Goal: Task Accomplishment & Management: Use online tool/utility

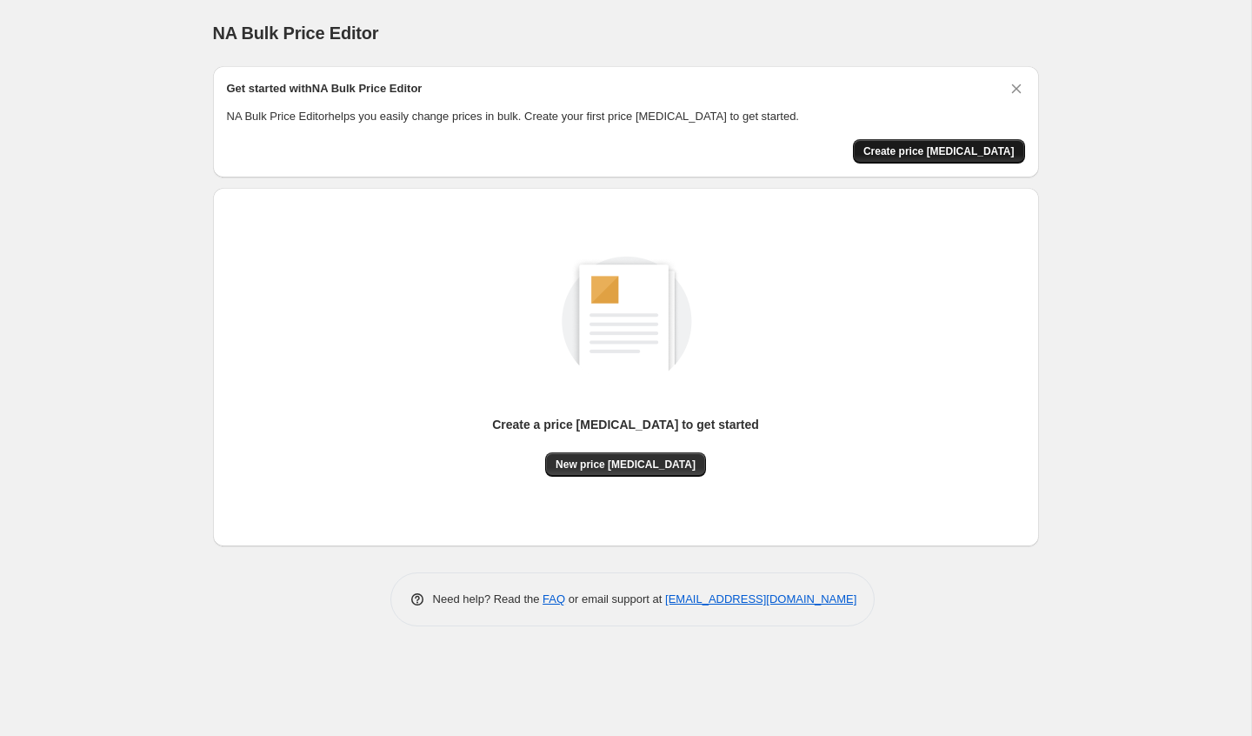
click at [937, 143] on button "Create price [MEDICAL_DATA]" at bounding box center [939, 151] width 172 height 24
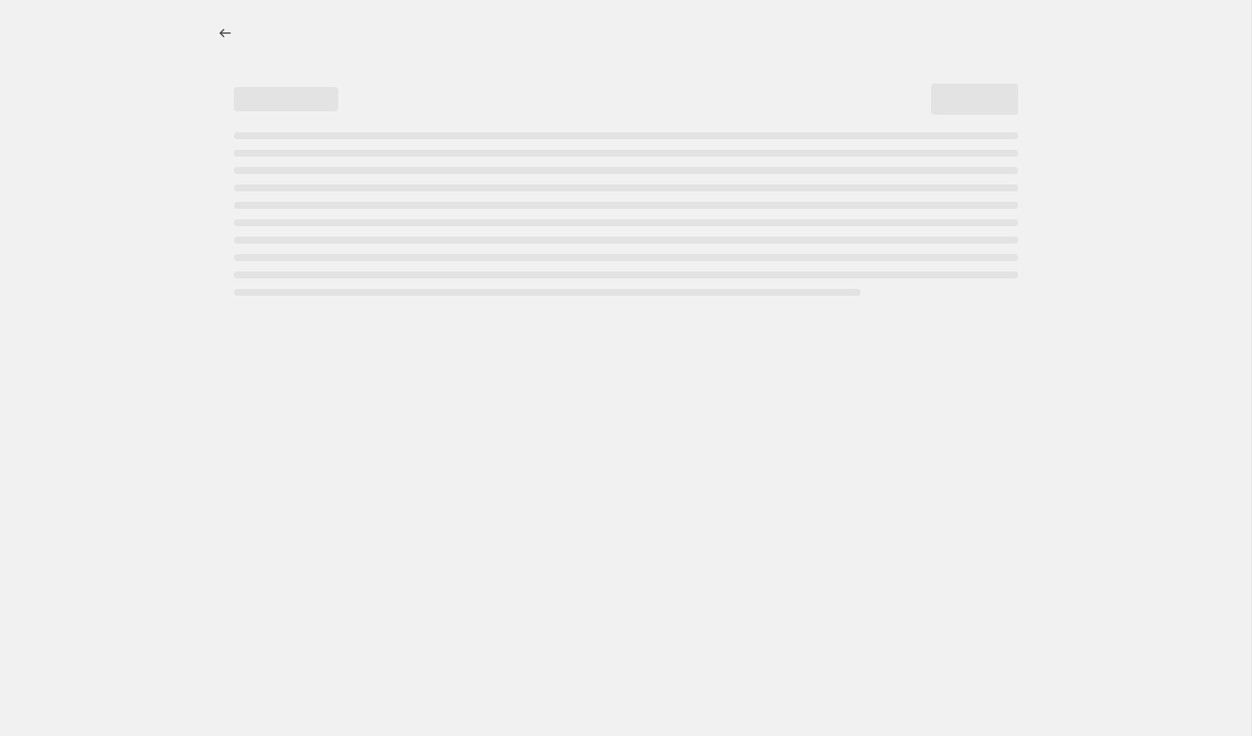
select select "percentage"
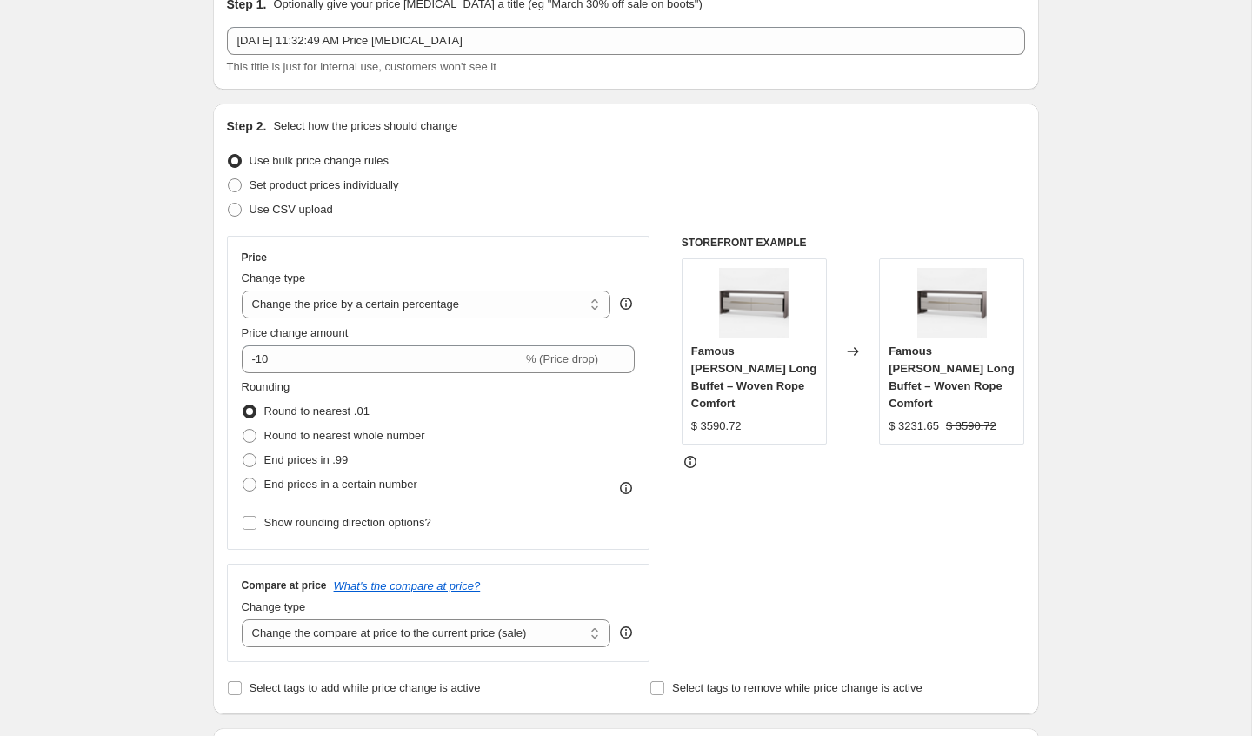
scroll to position [124, 0]
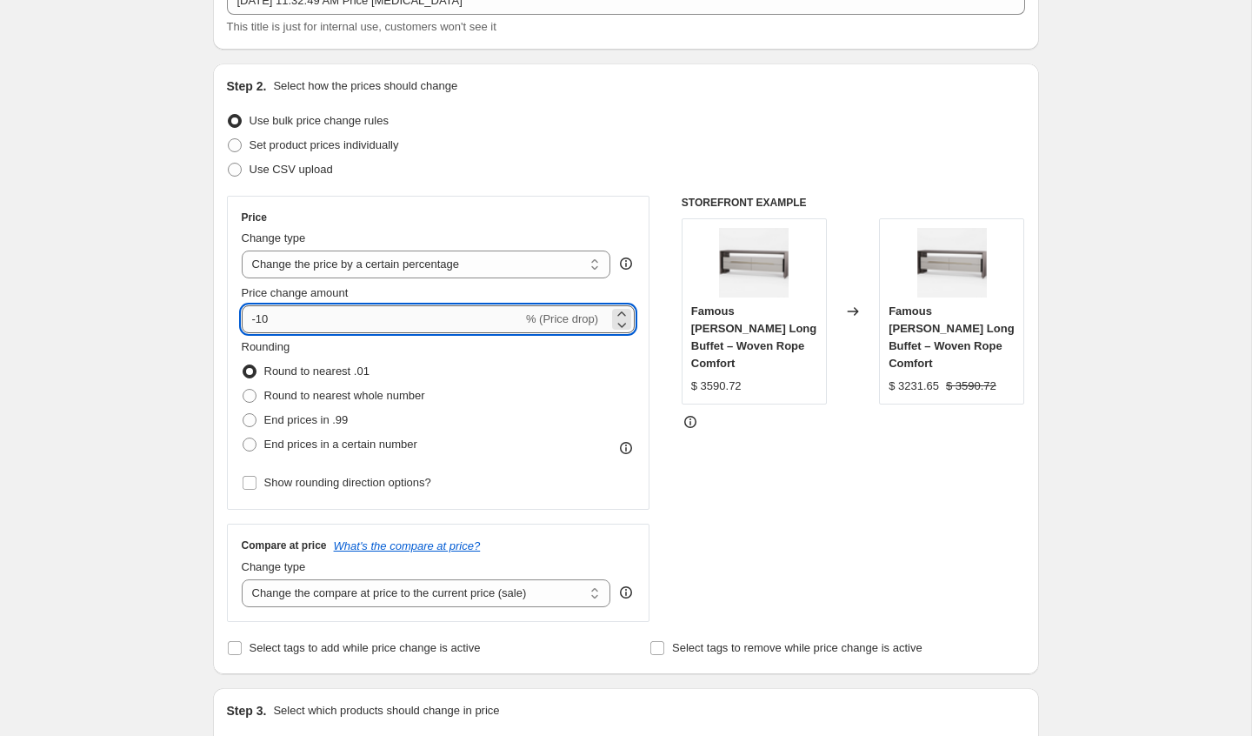
click at [473, 324] on input "-10" at bounding box center [382, 319] width 281 height 28
type input "-1"
click at [591, 373] on div "Rounding Round to nearest .01 Round to nearest whole number End prices in .99 E…" at bounding box center [439, 397] width 394 height 118
click at [277, 319] on input "30" at bounding box center [372, 319] width 261 height 28
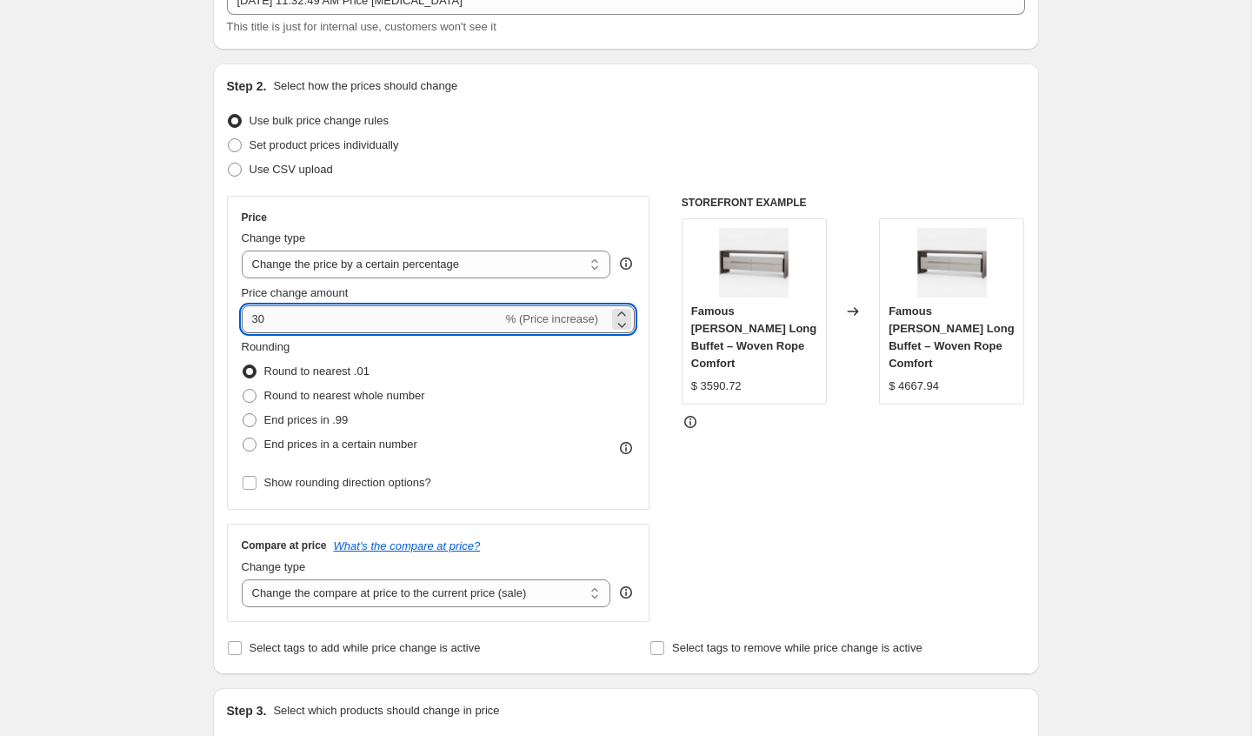
type input "3"
type input "25"
click at [764, 517] on div "STOREFRONT EXAMPLE Famous [PERSON_NAME] Long Buffet – Woven Rope Comfort $ 3590…" at bounding box center [854, 409] width 344 height 426
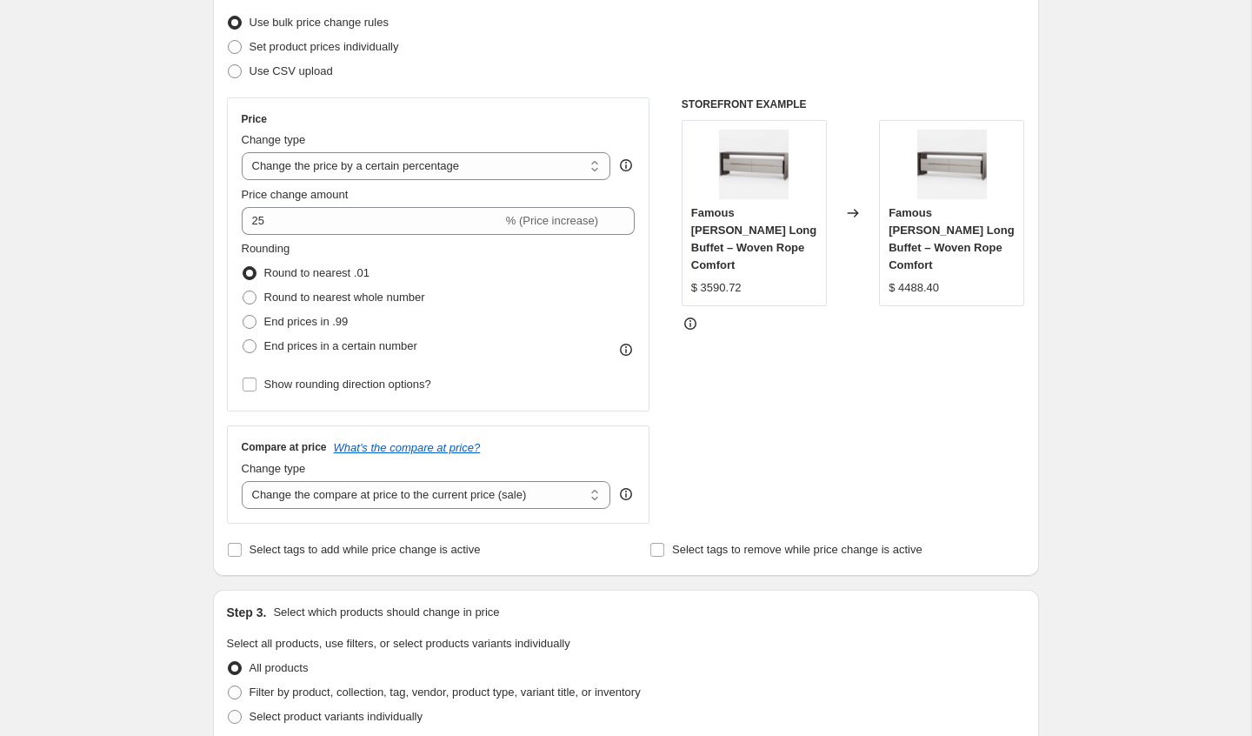
scroll to position [224, 0]
click at [538, 493] on select "Change the compare at price to the current price (sale) Change the compare at p…" at bounding box center [427, 494] width 370 height 28
select select "percentage"
click at [242, 480] on select "Change the compare at price to the current price (sale) Change the compare at p…" at bounding box center [427, 494] width 370 height 28
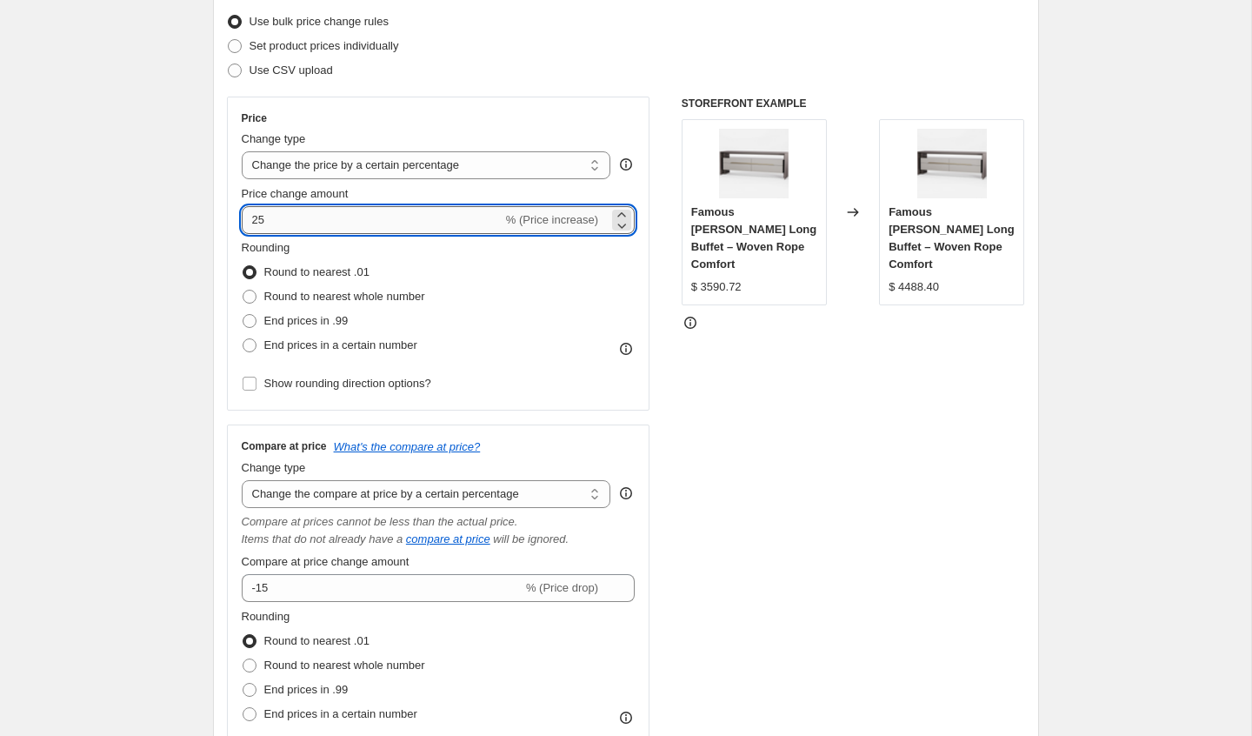
click at [300, 211] on input "25" at bounding box center [372, 220] width 261 height 28
type input "2"
type input "0"
click at [393, 163] on select "Change the price to a certain amount Change the price by a certain amount Chang…" at bounding box center [427, 165] width 370 height 28
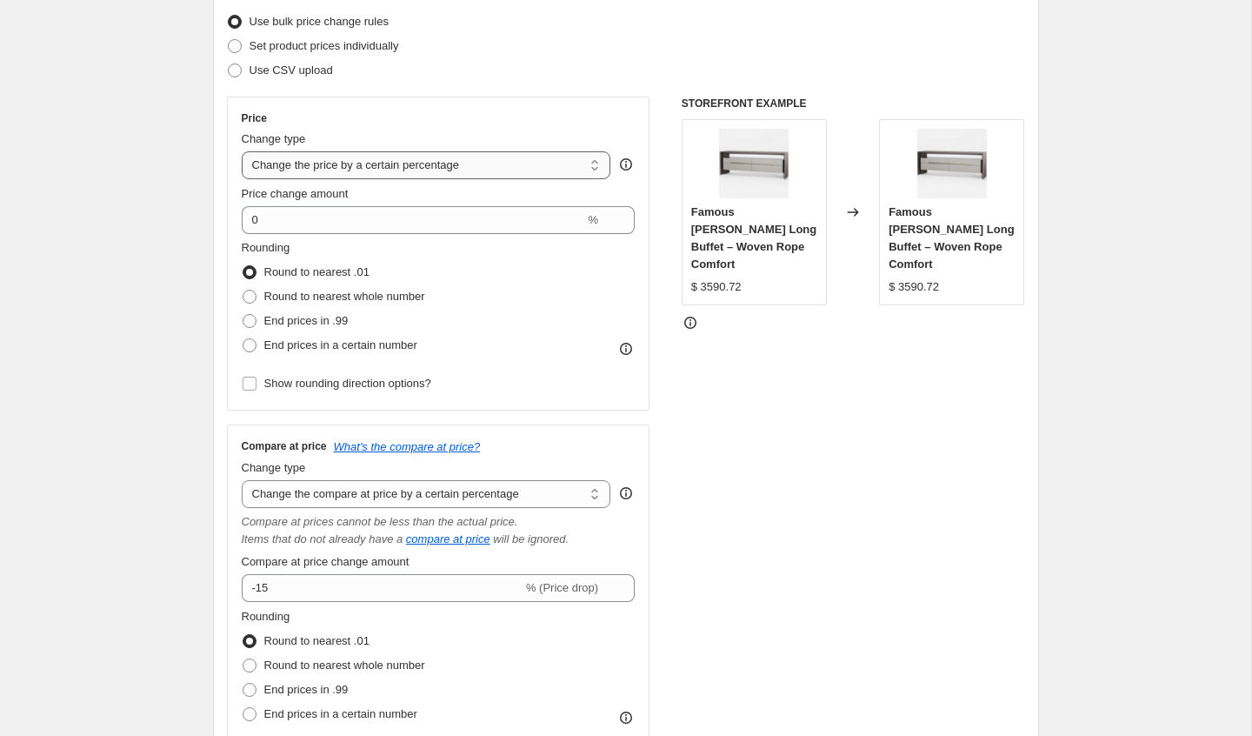
click at [400, 161] on select "Change the price to a certain amount Change the price by a certain amount Chang…" at bounding box center [427, 165] width 370 height 28
click at [242, 151] on select "Change the price to a certain amount Change the price by a certain amount Chang…" at bounding box center [427, 165] width 370 height 28
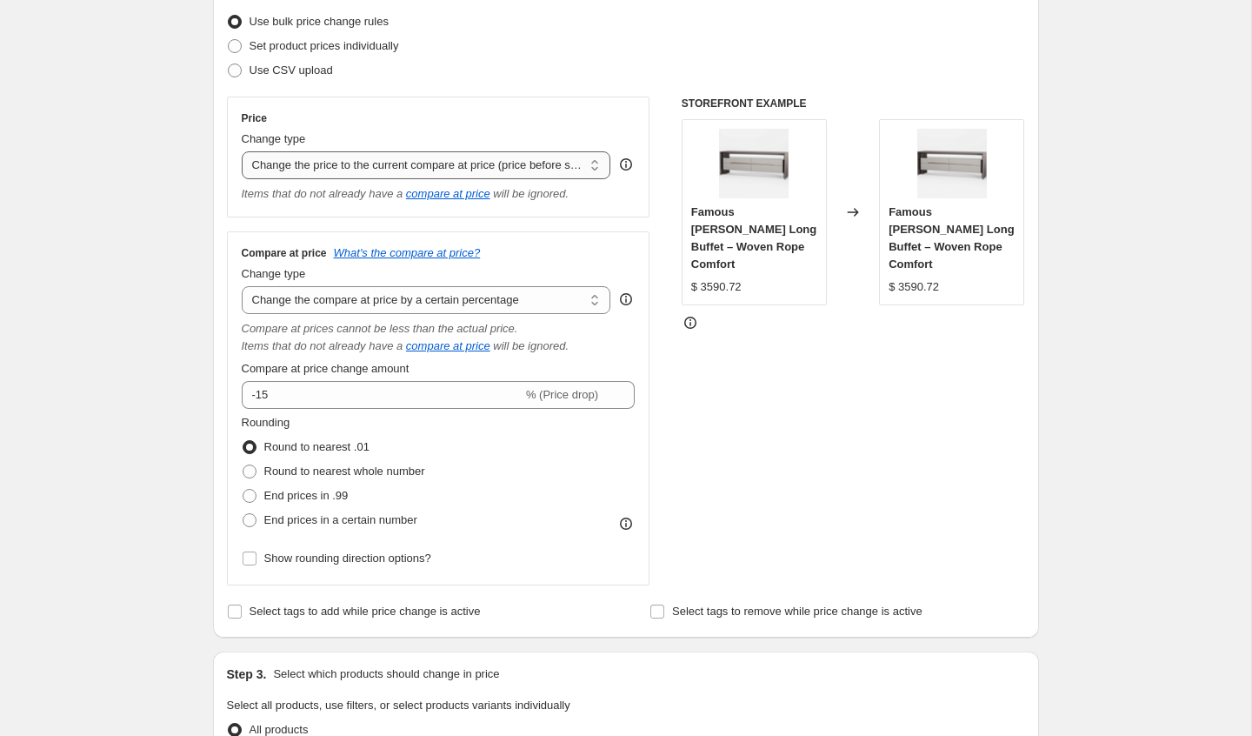
click at [521, 164] on select "Change the price to a certain amount Change the price by a certain amount Chang…" at bounding box center [427, 165] width 370 height 28
click at [242, 151] on select "Change the price to a certain amount Change the price by a certain amount Chang…" at bounding box center [427, 165] width 370 height 28
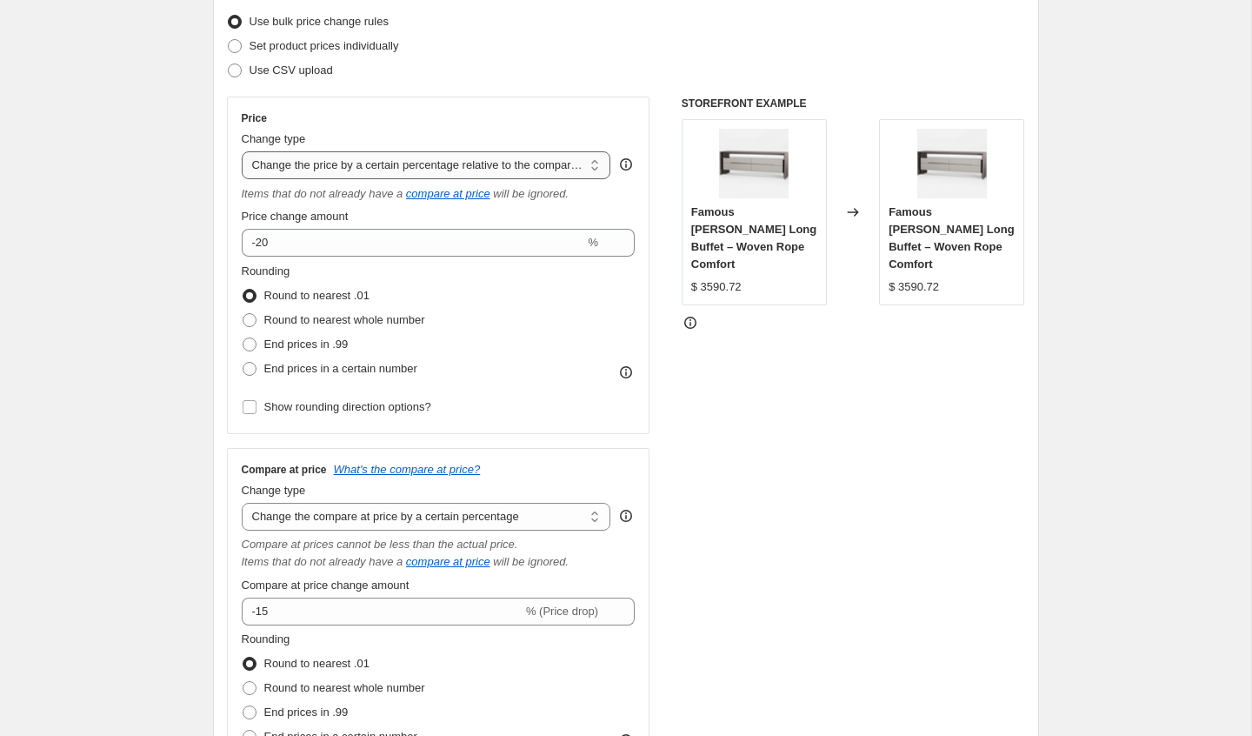
click at [426, 167] on select "Change the price to a certain amount Change the price by a certain amount Chang…" at bounding box center [427, 165] width 370 height 28
select select "bcap"
click at [242, 151] on select "Change the price to a certain amount Change the price by a certain amount Chang…" at bounding box center [427, 165] width 370 height 28
type input "-12.00"
click at [372, 244] on input "-12.00" at bounding box center [436, 243] width 345 height 28
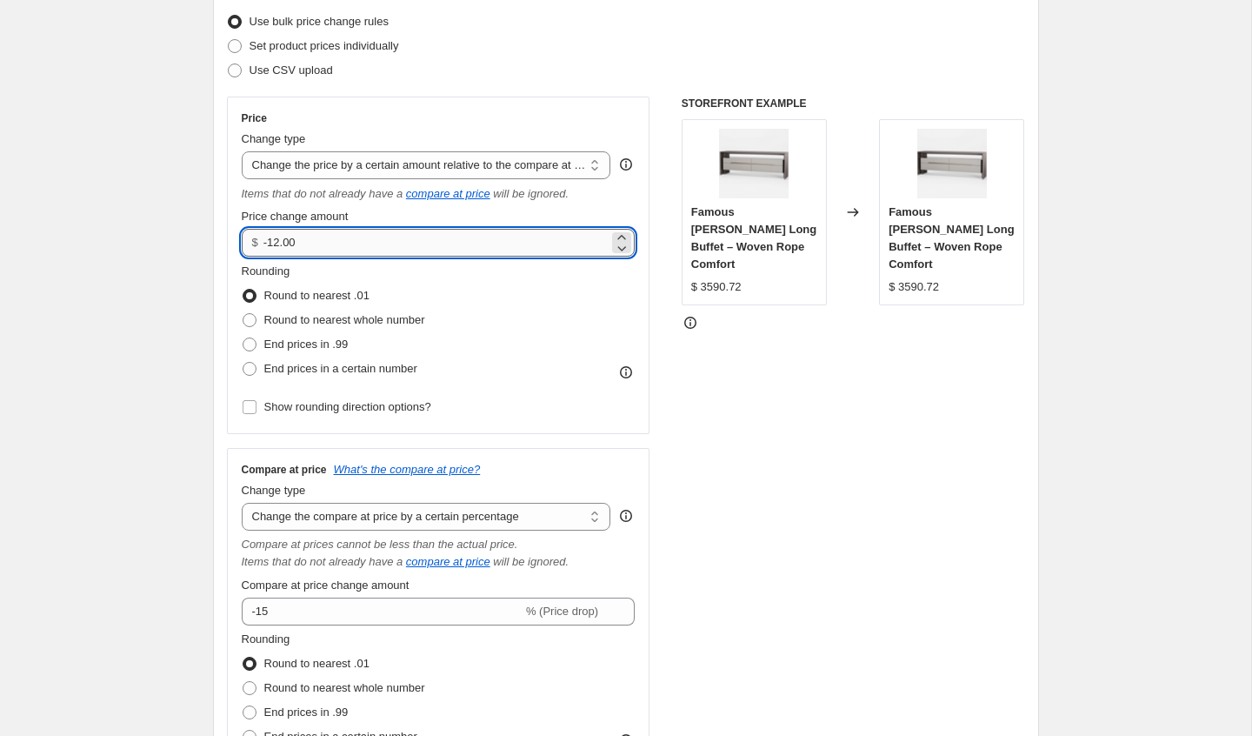
click at [372, 244] on input "-12.00" at bounding box center [436, 243] width 345 height 28
type input "0.00"
click at [436, 161] on select "Change the price to a certain amount Change the price by a certain amount Chang…" at bounding box center [427, 165] width 370 height 28
select select "ecap"
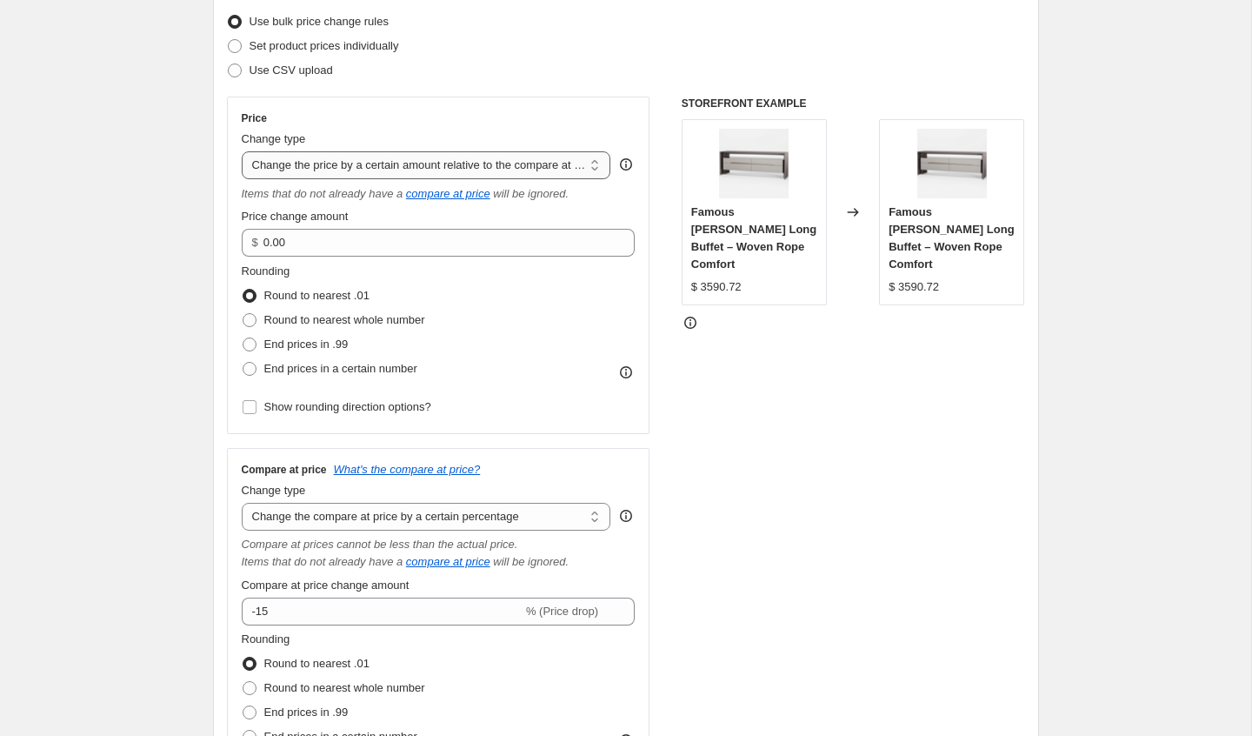
click at [242, 151] on select "Change the price to a certain amount Change the price by a certain amount Chang…" at bounding box center [427, 165] width 370 height 28
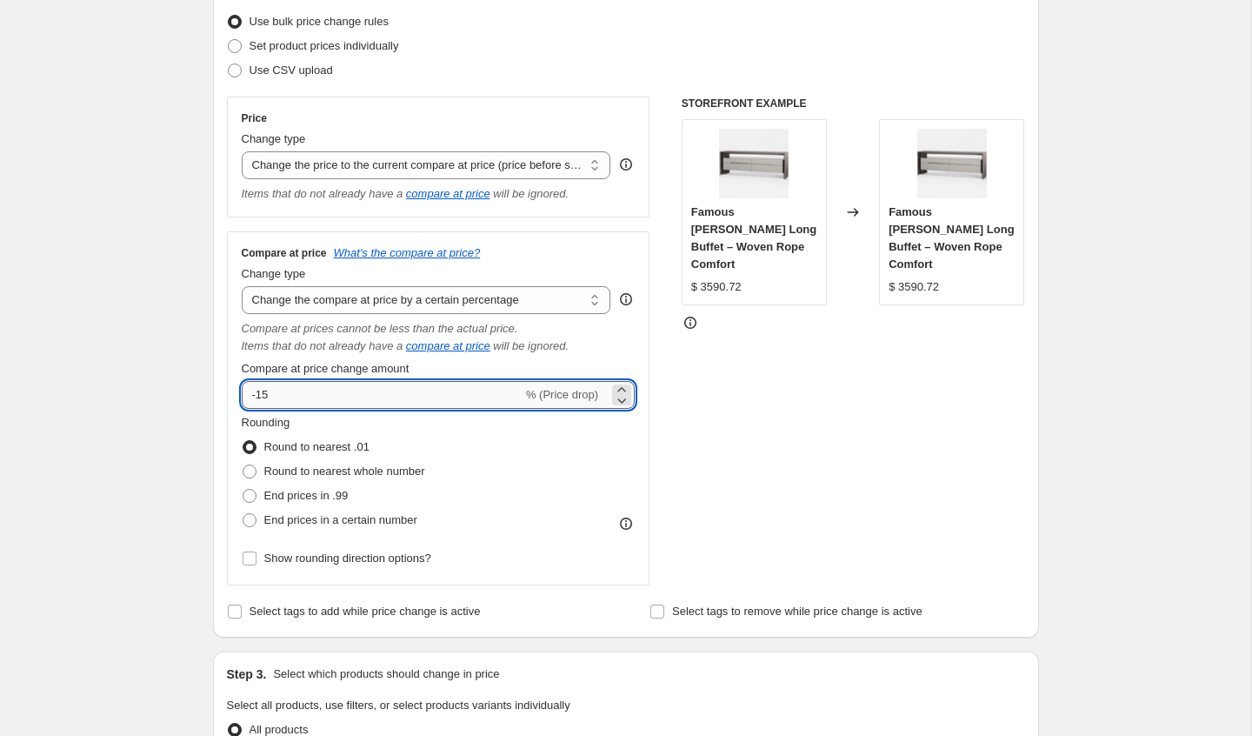
click at [374, 386] on input "-15" at bounding box center [382, 395] width 281 height 28
type input "-1"
type input "30"
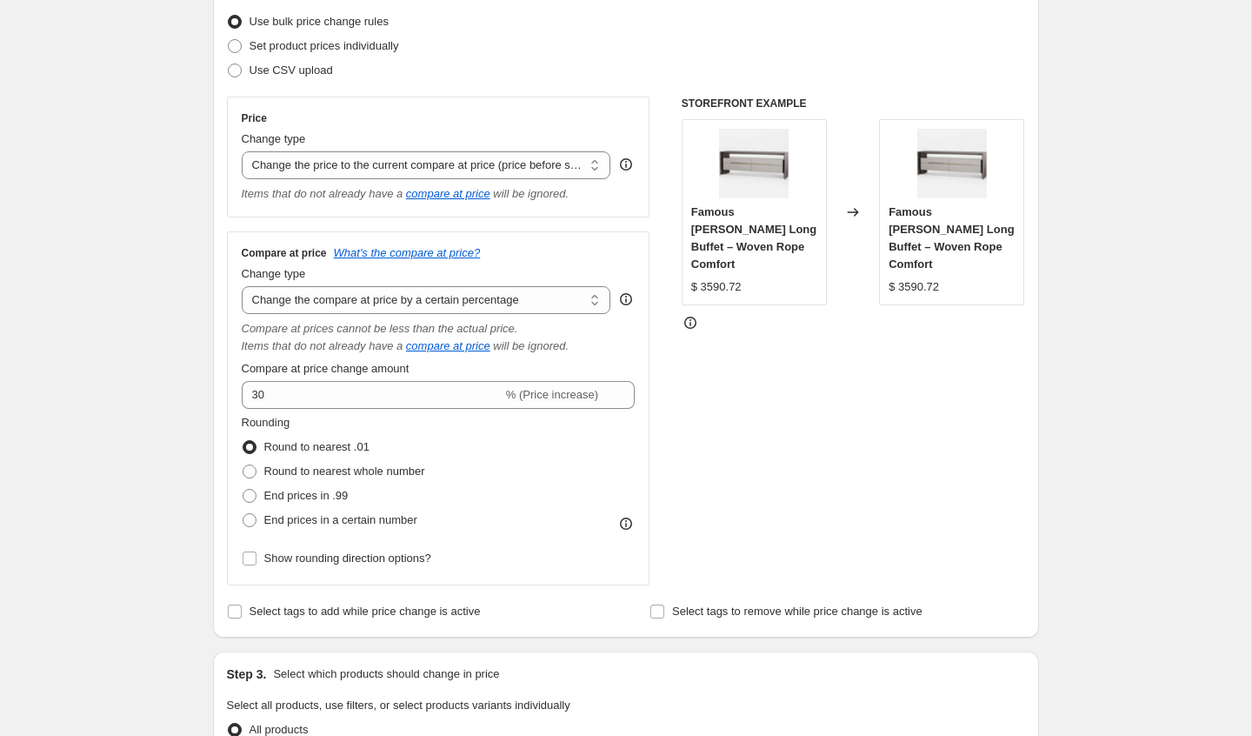
click at [824, 417] on div "STOREFRONT EXAMPLE Famous [PERSON_NAME] Long Buffet – Woven Rope Comfort $ 3590…" at bounding box center [854, 341] width 344 height 489
click at [445, 296] on select "Change the compare at price to the current price (sale) Change the compare at p…" at bounding box center [427, 300] width 370 height 28
click at [242, 286] on select "Change the compare at price to the current price (sale) Change the compare at p…" at bounding box center [427, 300] width 370 height 28
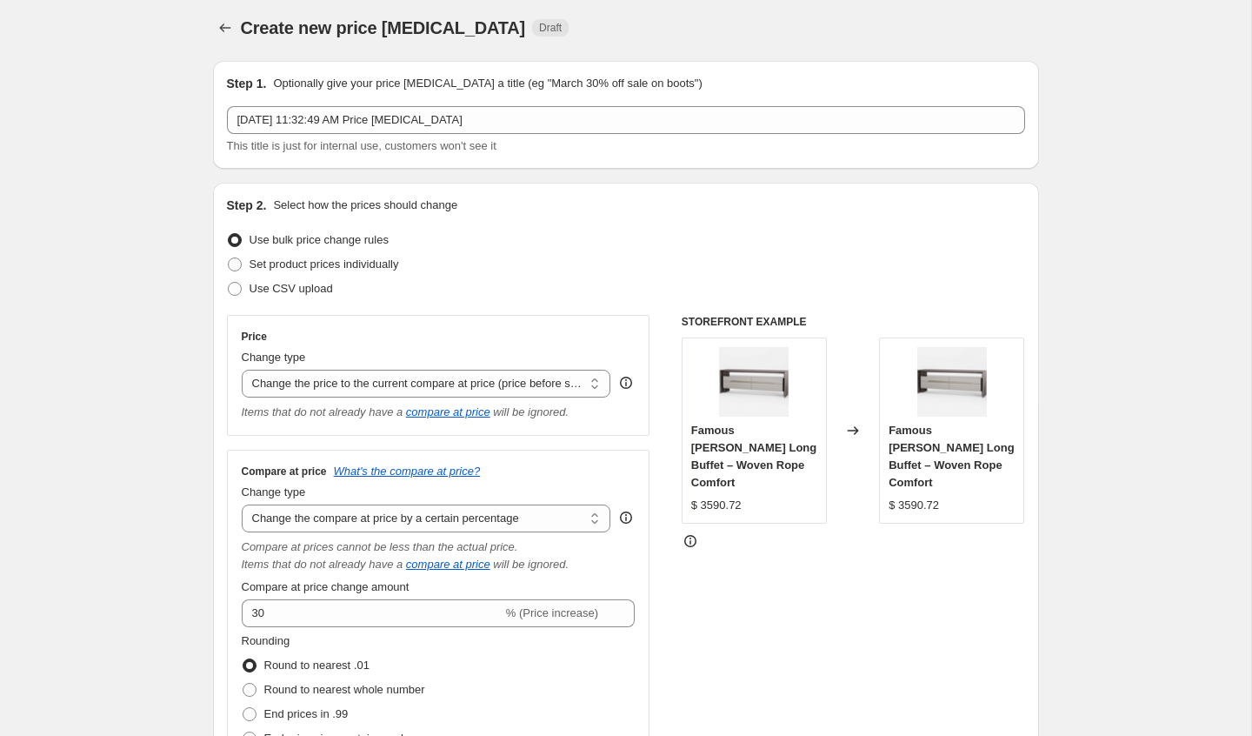
scroll to position [0, 0]
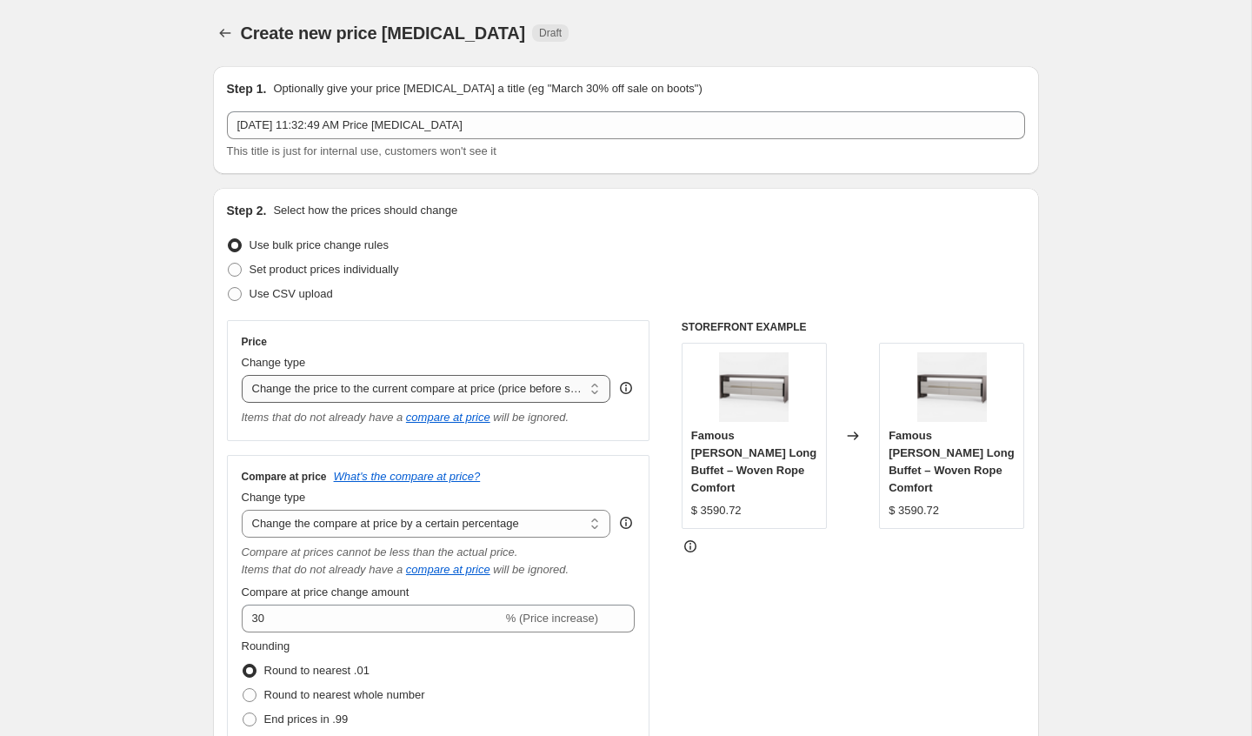
click at [446, 384] on select "Change the price to a certain amount Change the price by a certain amount Chang…" at bounding box center [427, 389] width 370 height 28
click at [242, 375] on select "Change the price to a certain amount Change the price by a certain amount Chang…" at bounding box center [427, 389] width 370 height 28
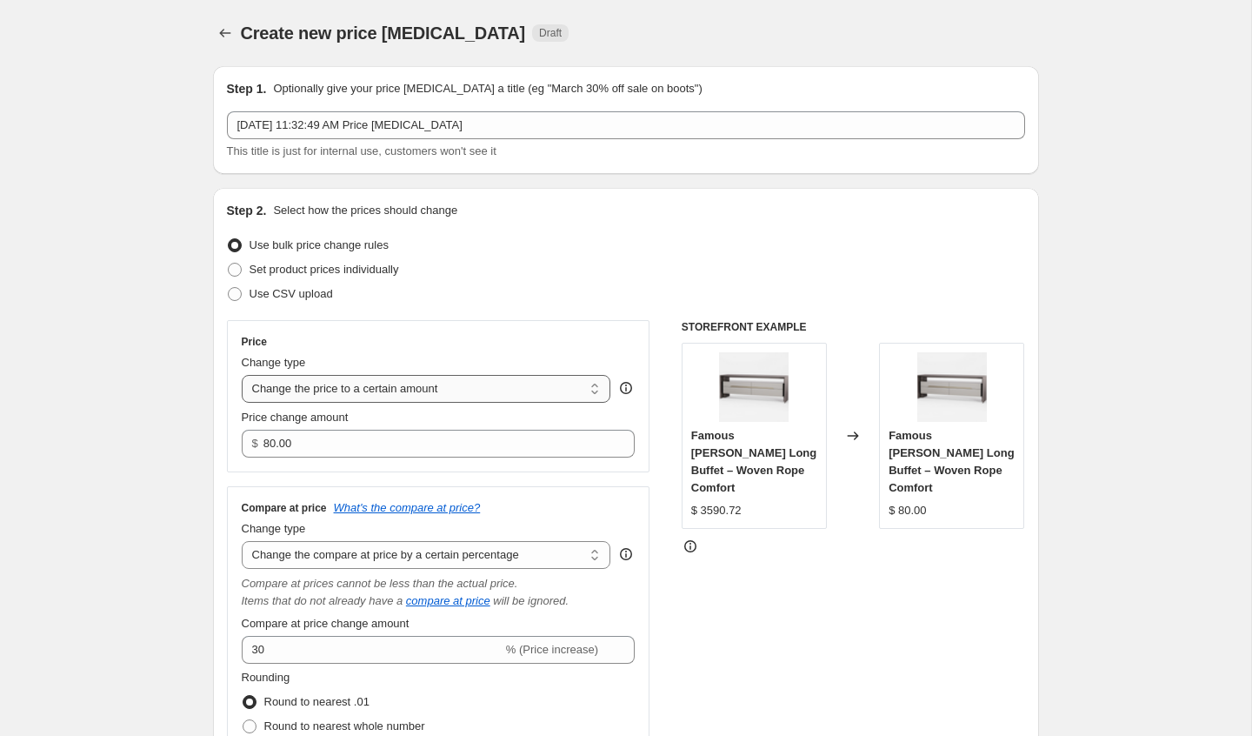
click at [431, 380] on select "Change the price to a certain amount Change the price by a certain amount Chang…" at bounding box center [427, 389] width 370 height 28
select select "by"
click at [242, 375] on select "Change the price to a certain amount Change the price by a certain amount Chang…" at bounding box center [427, 389] width 370 height 28
type input "-10.00"
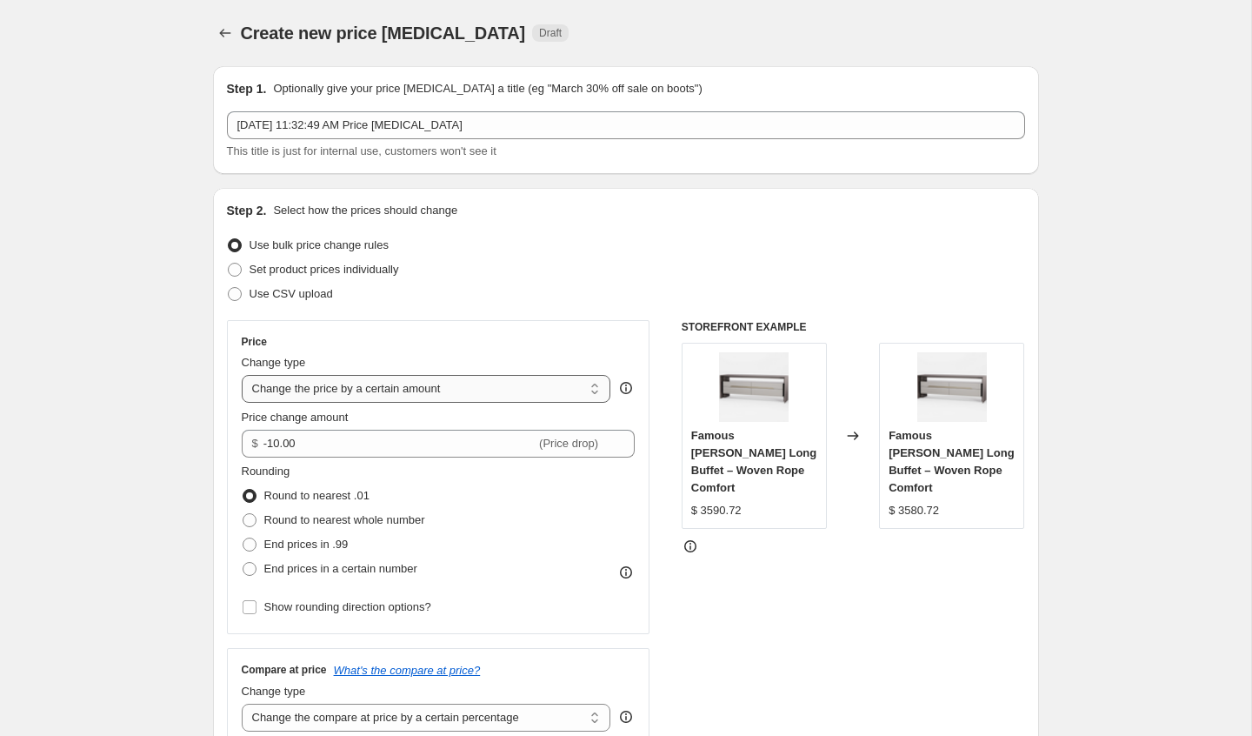
click at [440, 393] on select "Change the price to a certain amount Change the price by a certain amount Chang…" at bounding box center [427, 389] width 370 height 28
select select "percentage"
click at [242, 375] on select "Change the price to a certain amount Change the price by a certain amount Chang…" at bounding box center [427, 389] width 370 height 28
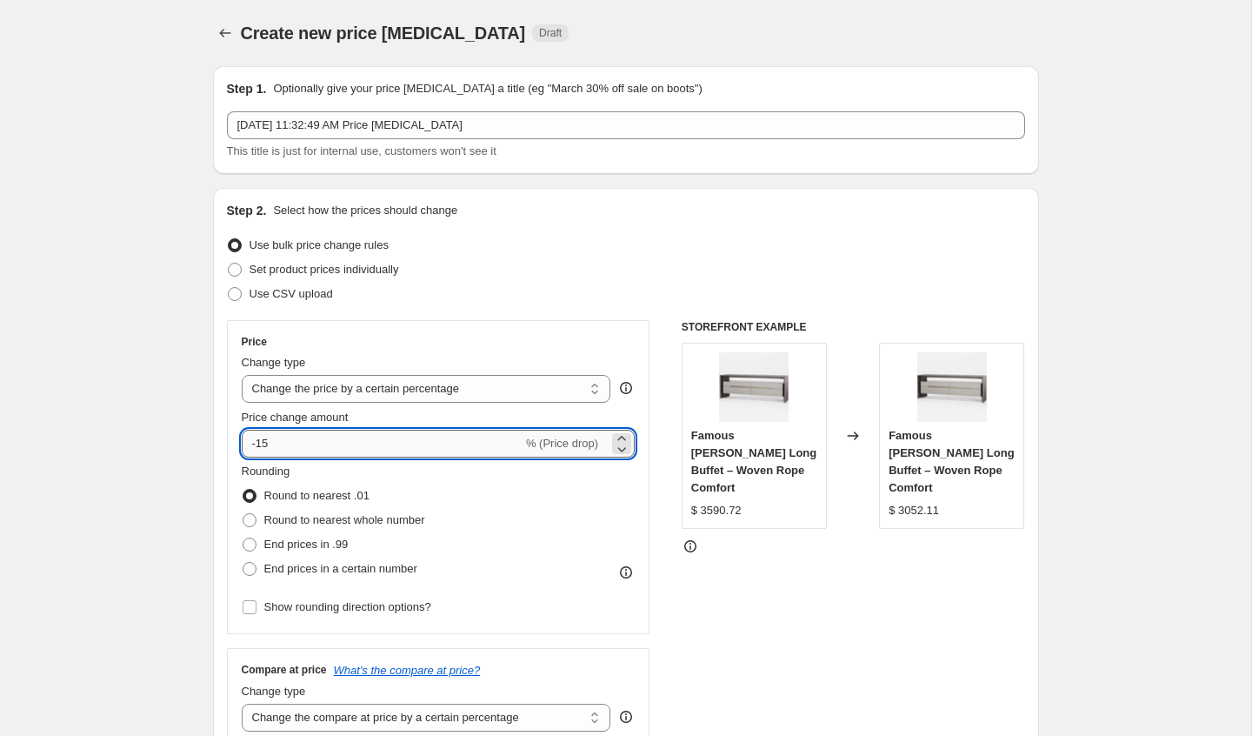
click at [414, 443] on input "-15" at bounding box center [382, 444] width 281 height 28
type input "-1"
type input "30"
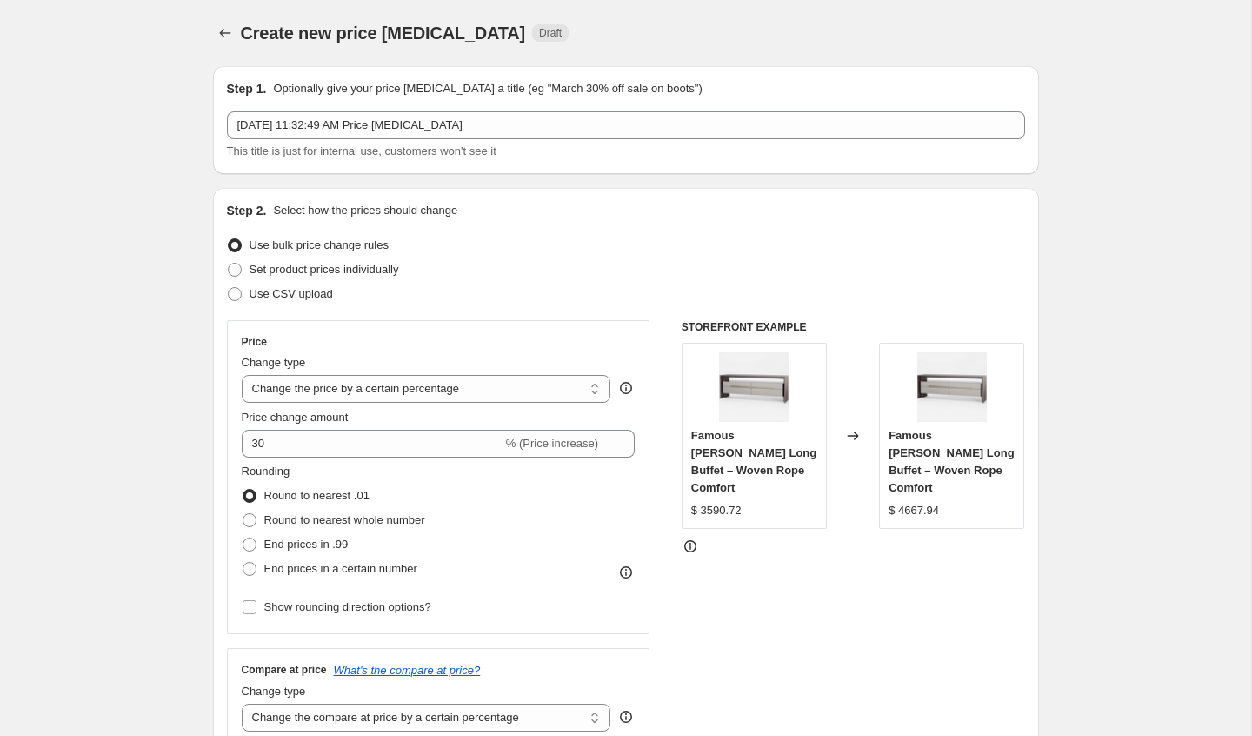
click at [816, 570] on div "STOREFRONT EXAMPLE Famous [PERSON_NAME] Long Buffet – Woven Rope Comfort $ 3590…" at bounding box center [854, 661] width 344 height 683
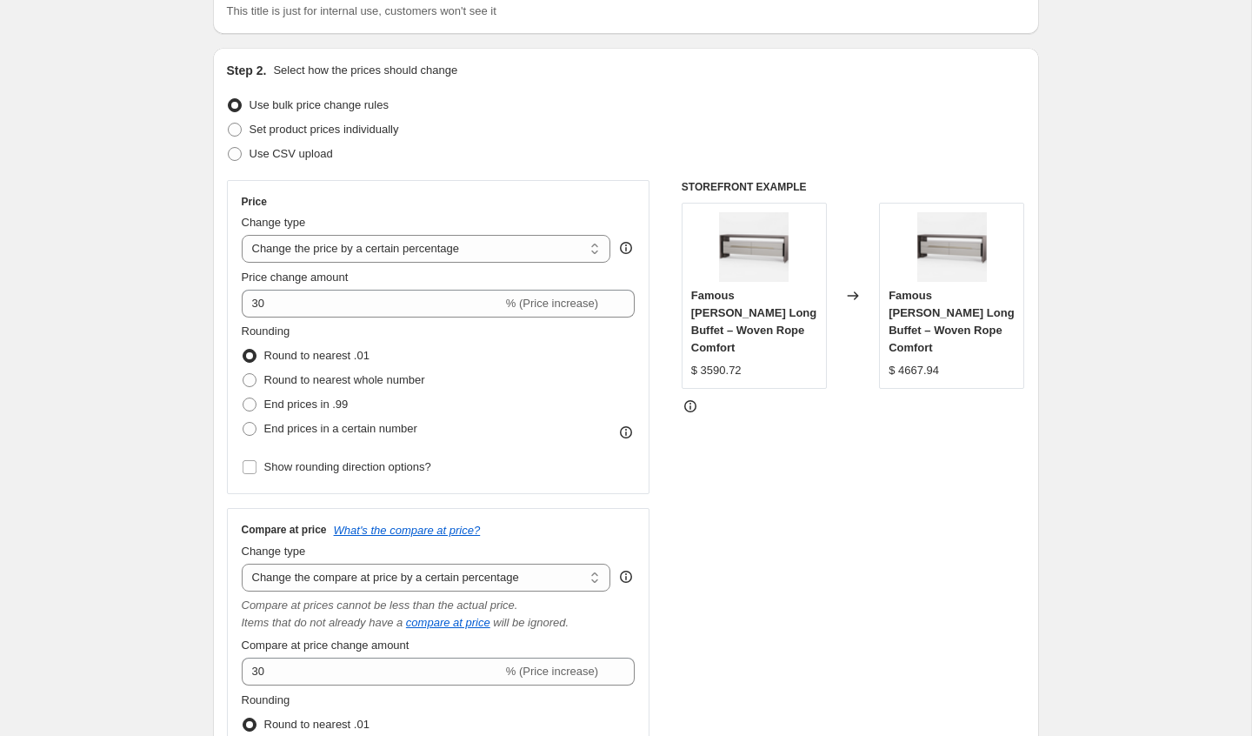
scroll to position [160, 0]
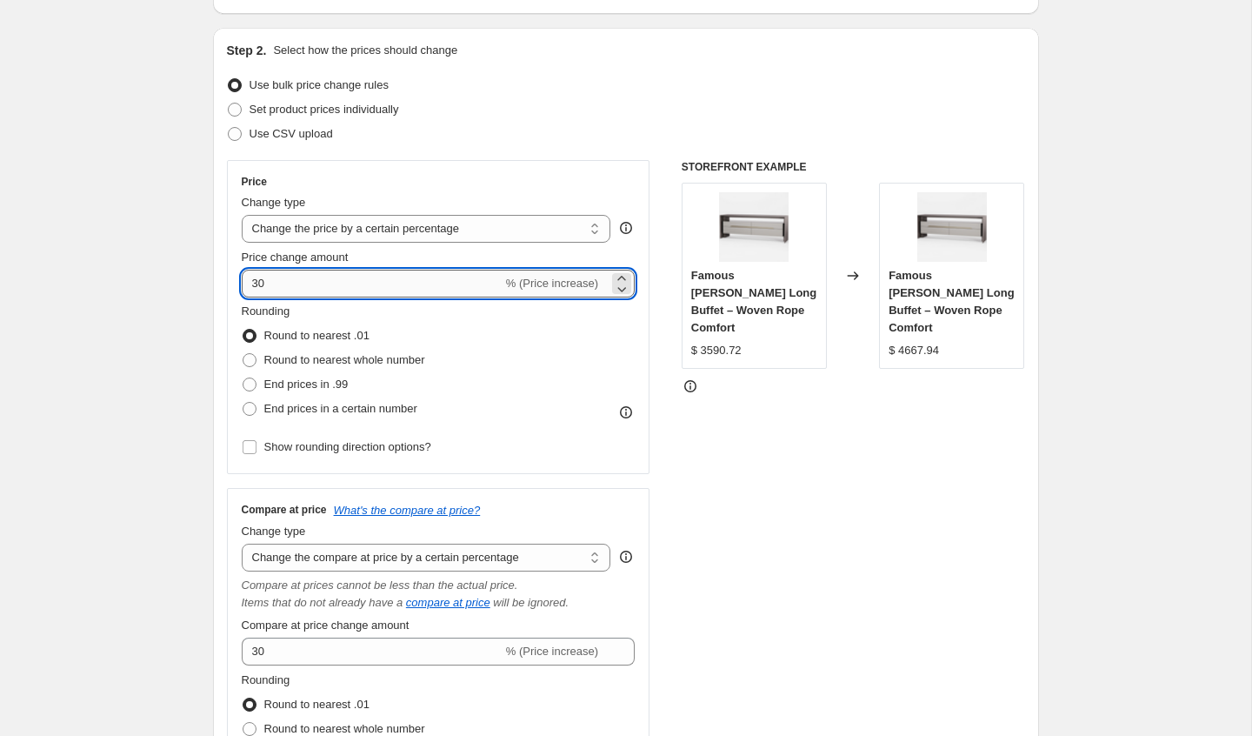
click at [277, 282] on input "30" at bounding box center [372, 284] width 261 height 28
type input "20"
click at [782, 456] on div "STOREFRONT EXAMPLE Famous [PERSON_NAME] Long Buffet – Woven Rope Comfort $ 3590…" at bounding box center [854, 501] width 344 height 683
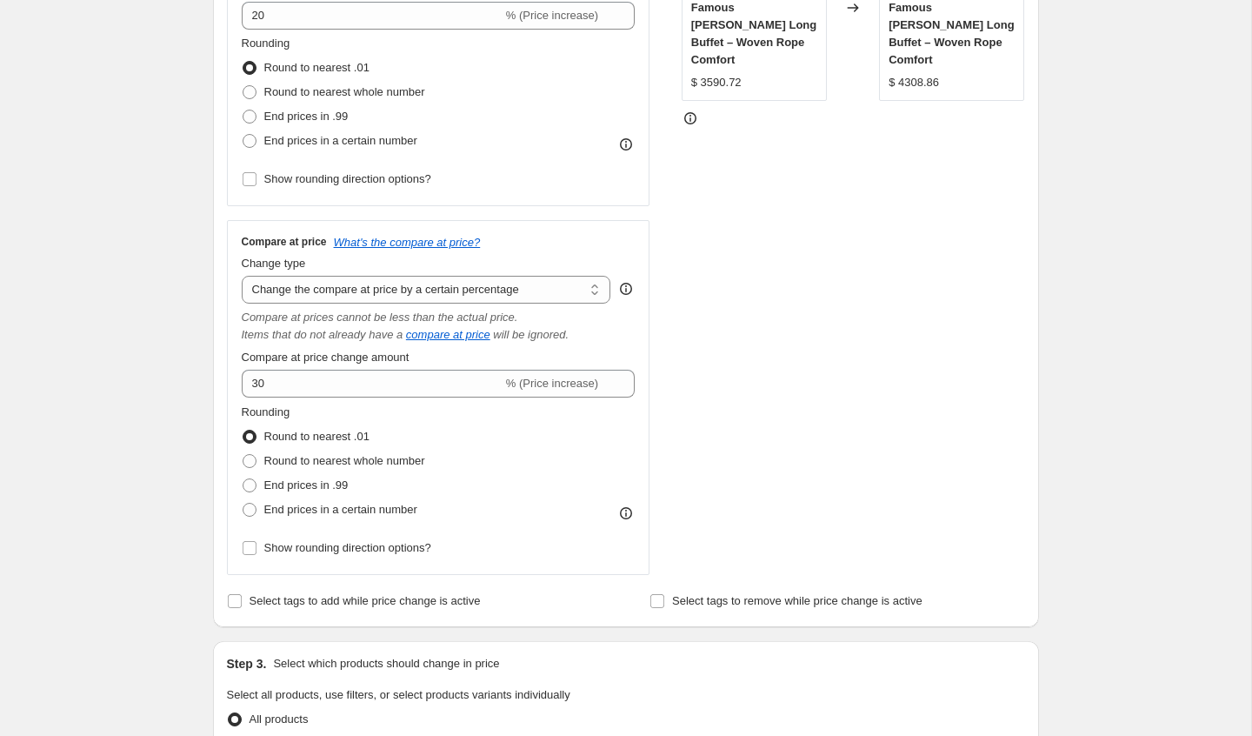
scroll to position [431, 0]
click at [437, 269] on div "Change type Change the compare at price to the current price (sale) Change the …" at bounding box center [427, 276] width 370 height 49
click at [434, 282] on select "Change the compare at price to the current price (sale) Change the compare at p…" at bounding box center [427, 287] width 370 height 28
select select "remove"
click at [242, 273] on select "Change the compare at price to the current price (sale) Change the compare at p…" at bounding box center [427, 287] width 370 height 28
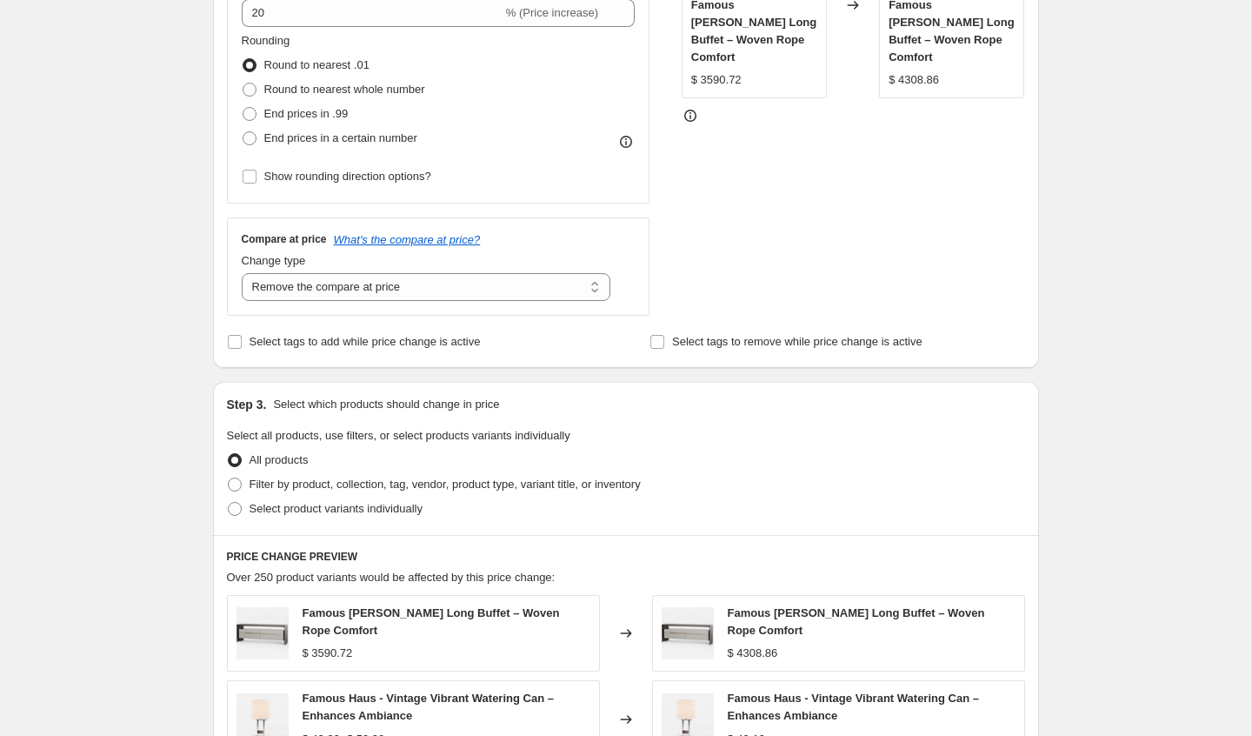
click at [737, 377] on div "Step 1. Optionally give your price [MEDICAL_DATA] a title (eg "March 30% off sa…" at bounding box center [619, 426] width 840 height 1608
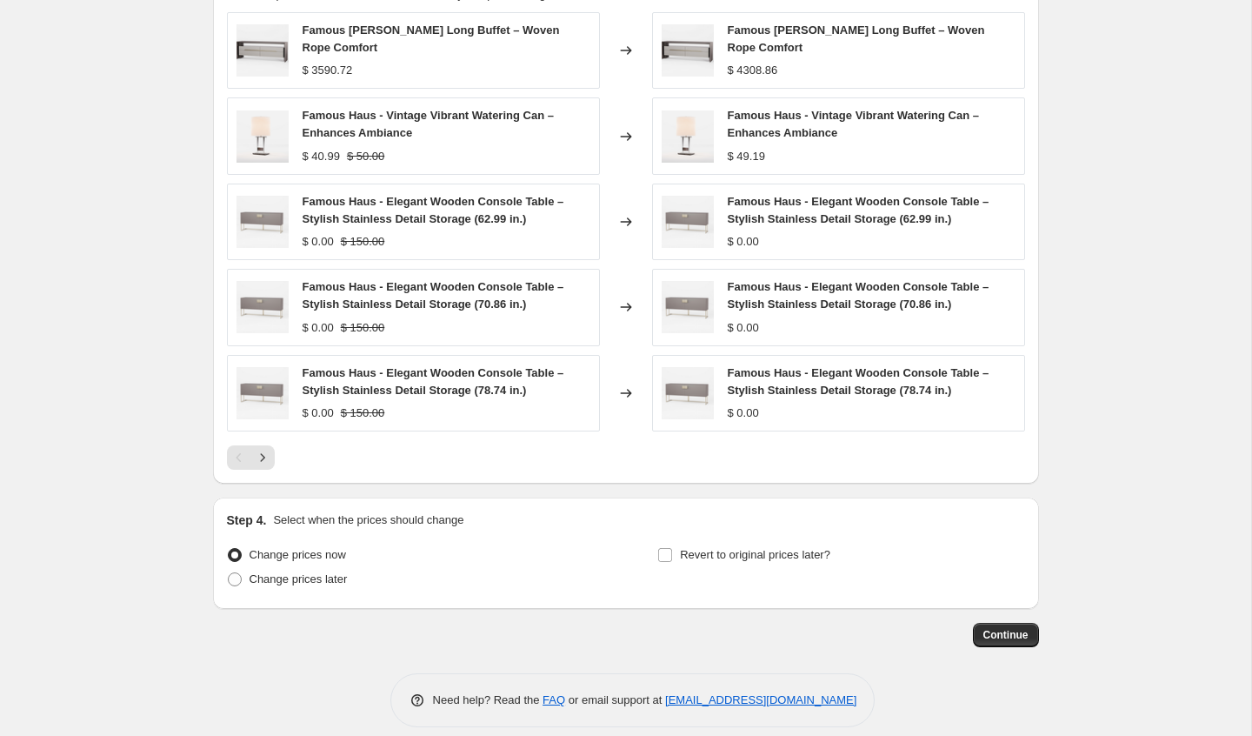
scroll to position [1023, 0]
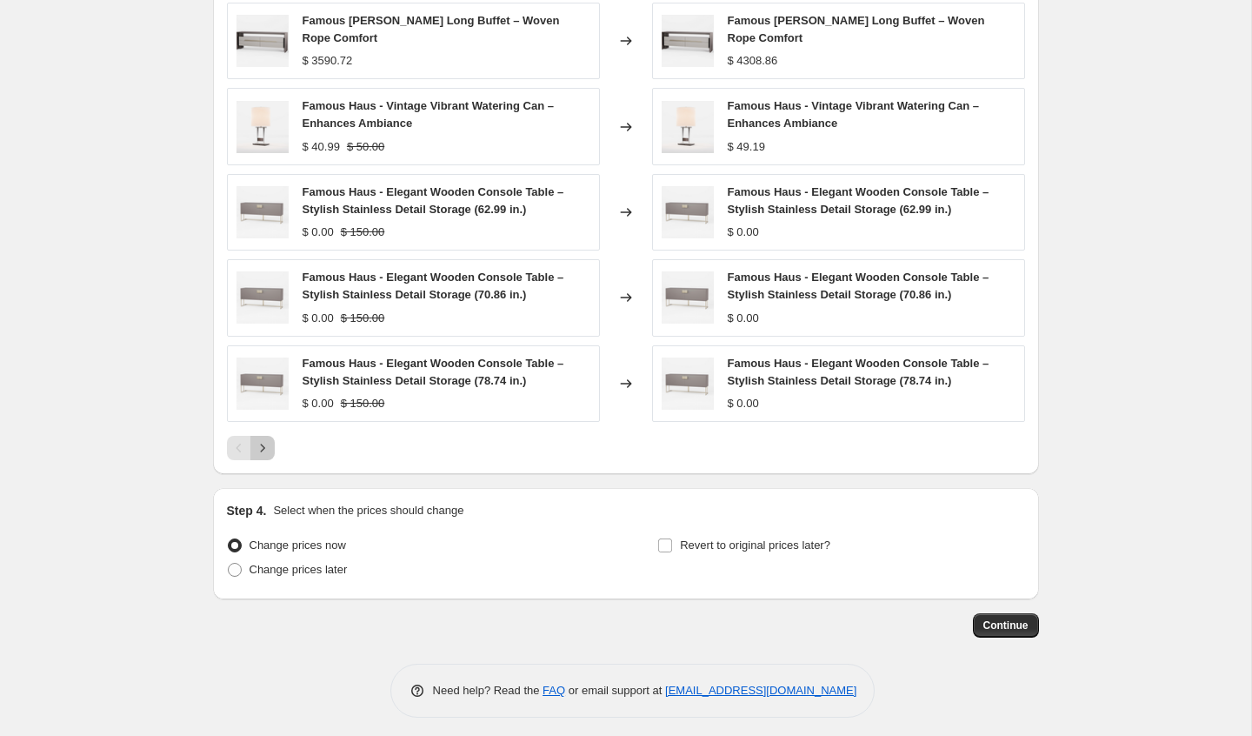
click at [260, 439] on icon "Next" at bounding box center [262, 447] width 17 height 17
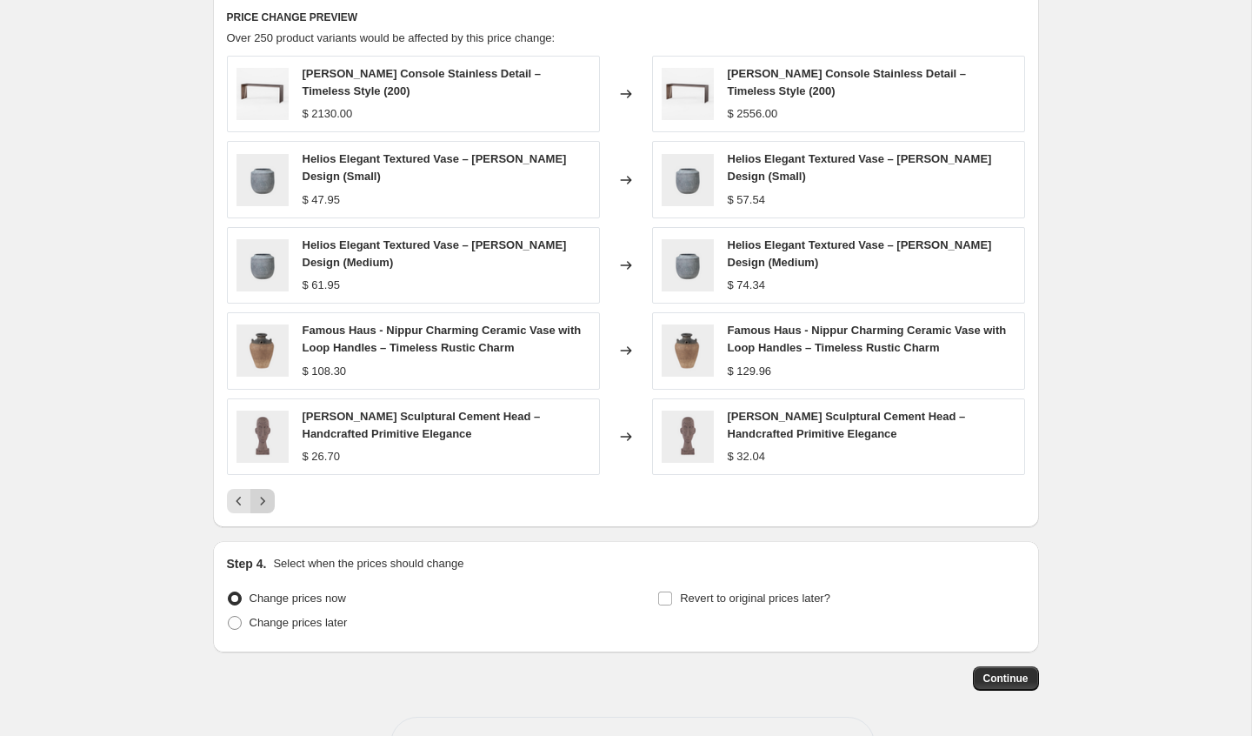
scroll to position [972, 0]
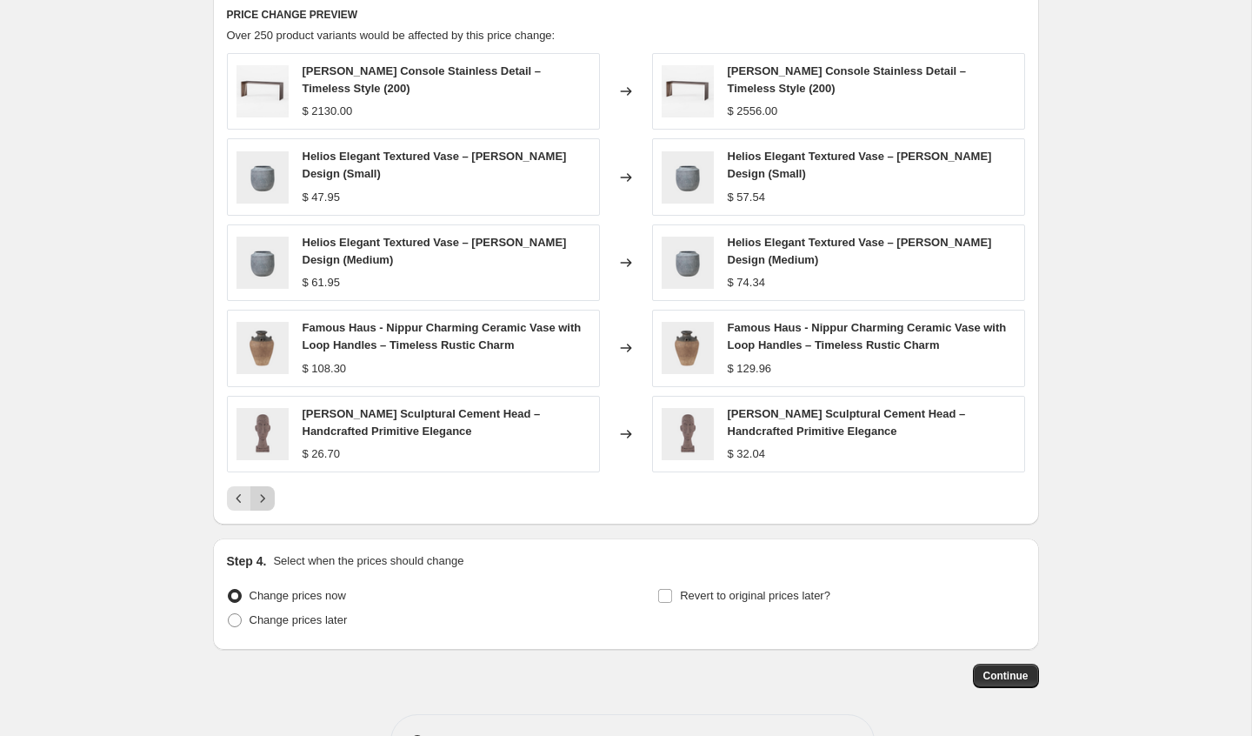
click at [262, 491] on icon "Next" at bounding box center [262, 498] width 17 height 17
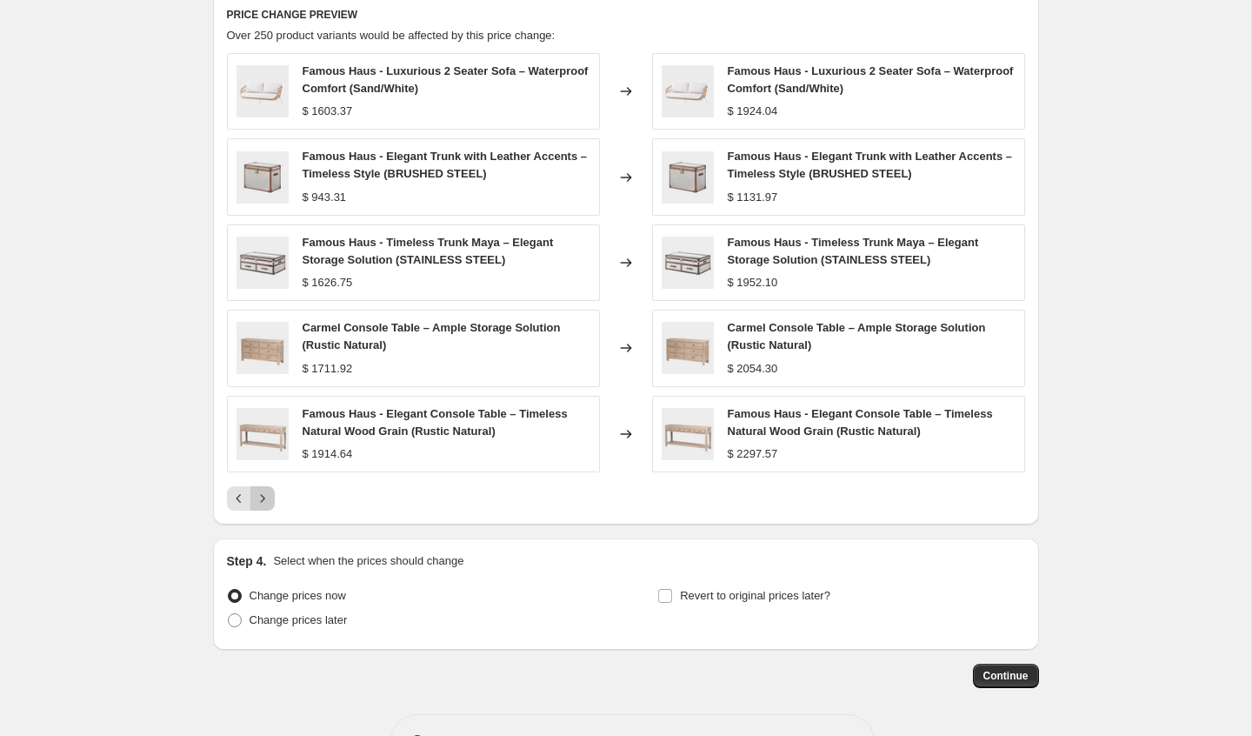
click at [262, 491] on icon "Next" at bounding box center [262, 498] width 17 height 17
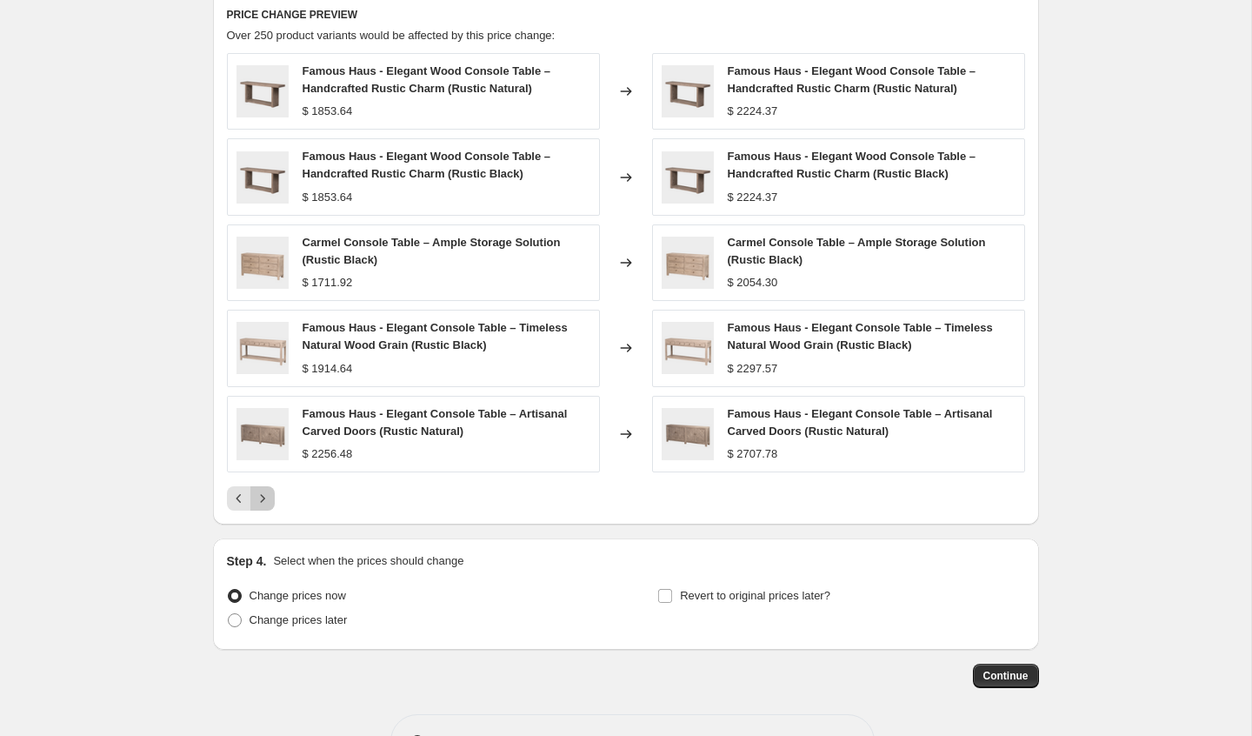
click at [262, 491] on icon "Next" at bounding box center [262, 498] width 17 height 17
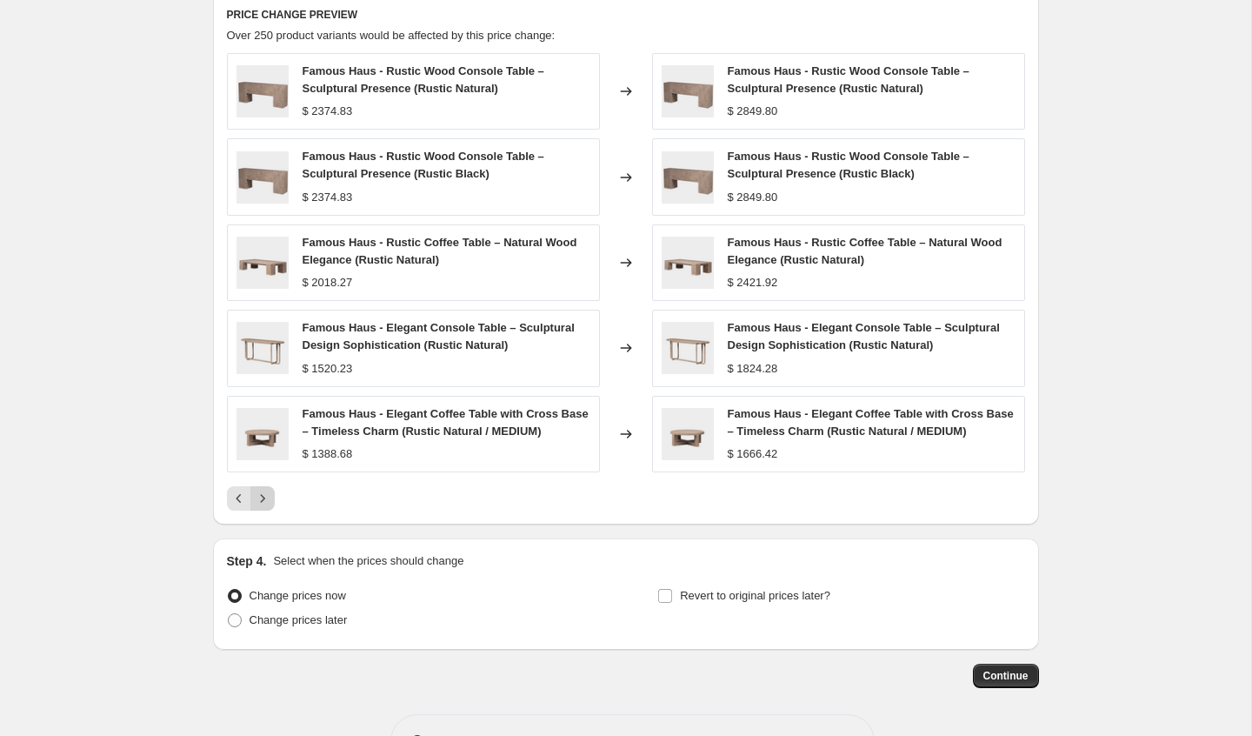
click at [262, 491] on icon "Next" at bounding box center [262, 498] width 17 height 17
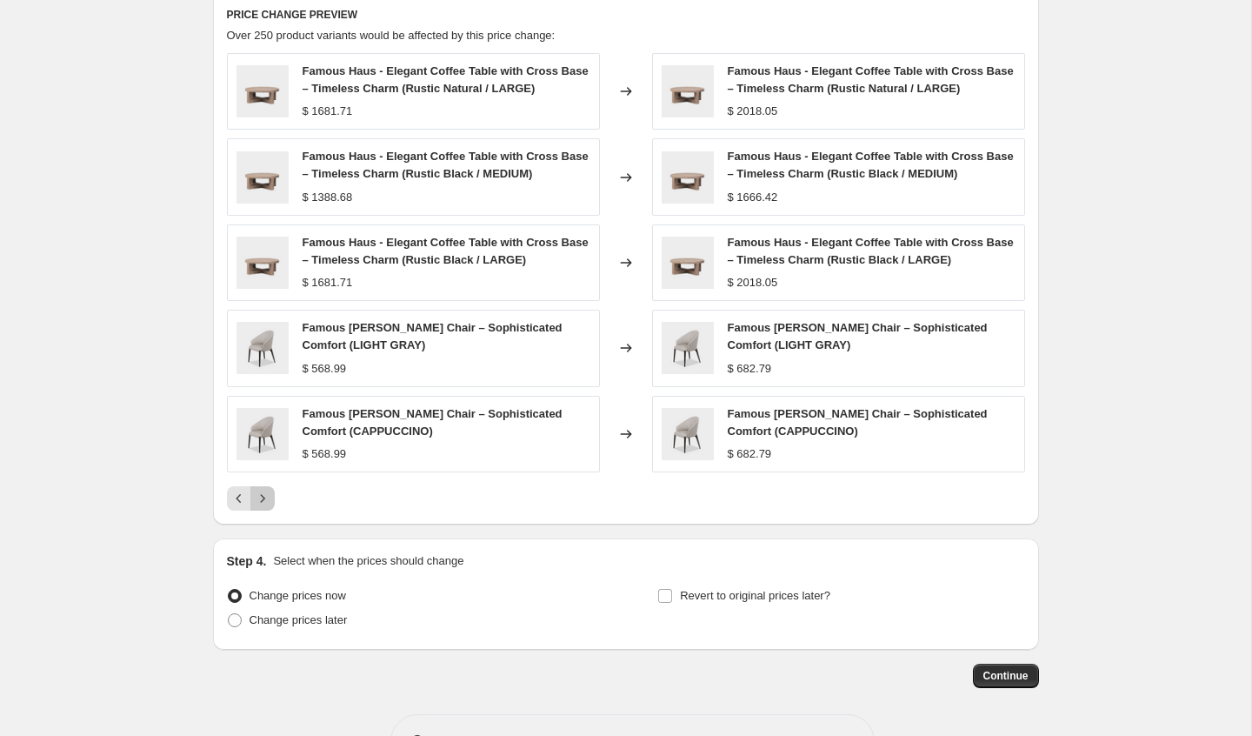
click at [262, 491] on icon "Next" at bounding box center [262, 498] width 17 height 17
